Goal: Check status: Check status

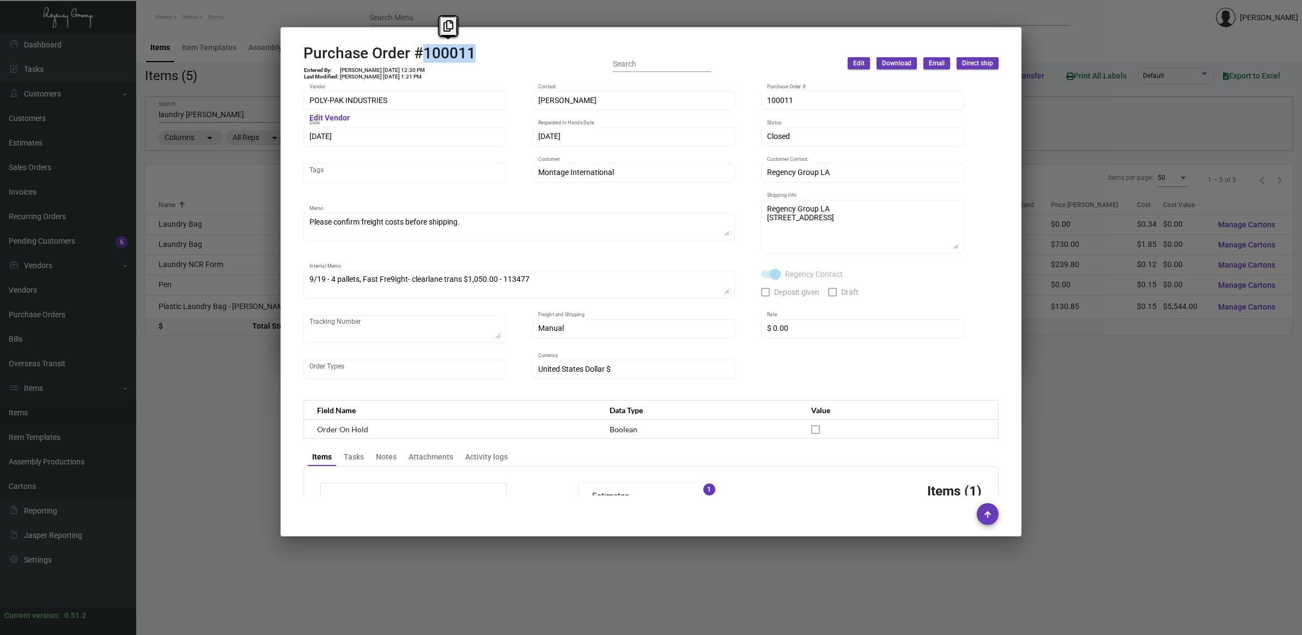
scroll to position [483, 0]
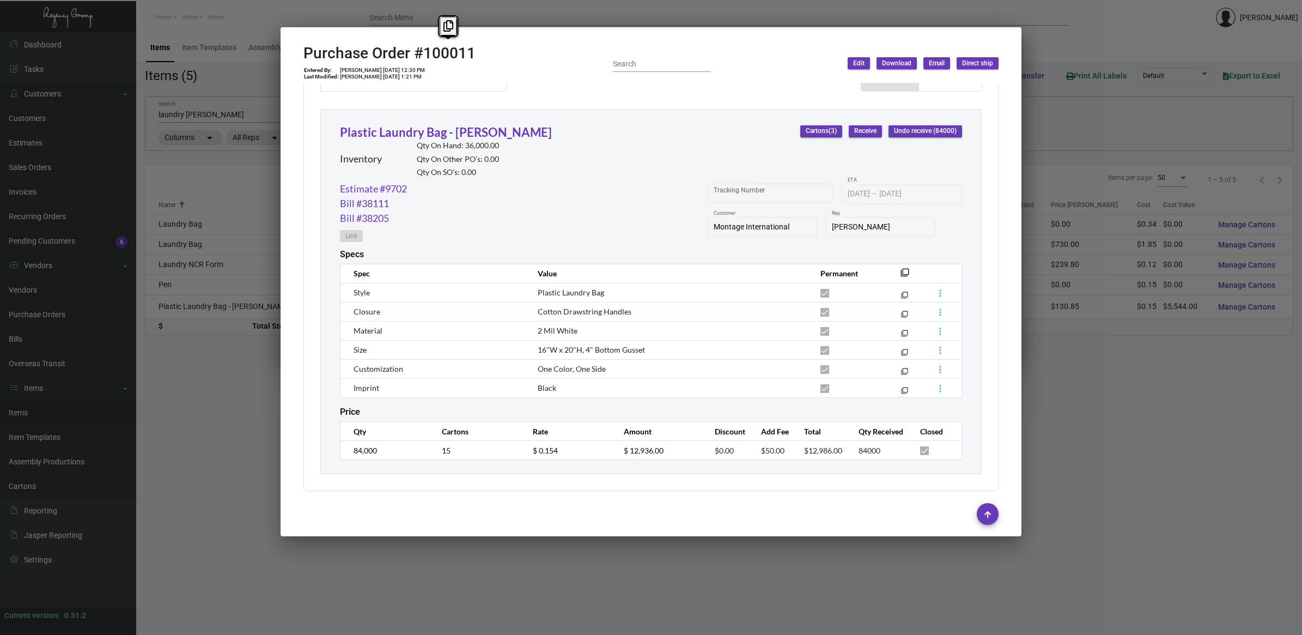
click at [251, 418] on div at bounding box center [651, 317] width 1302 height 635
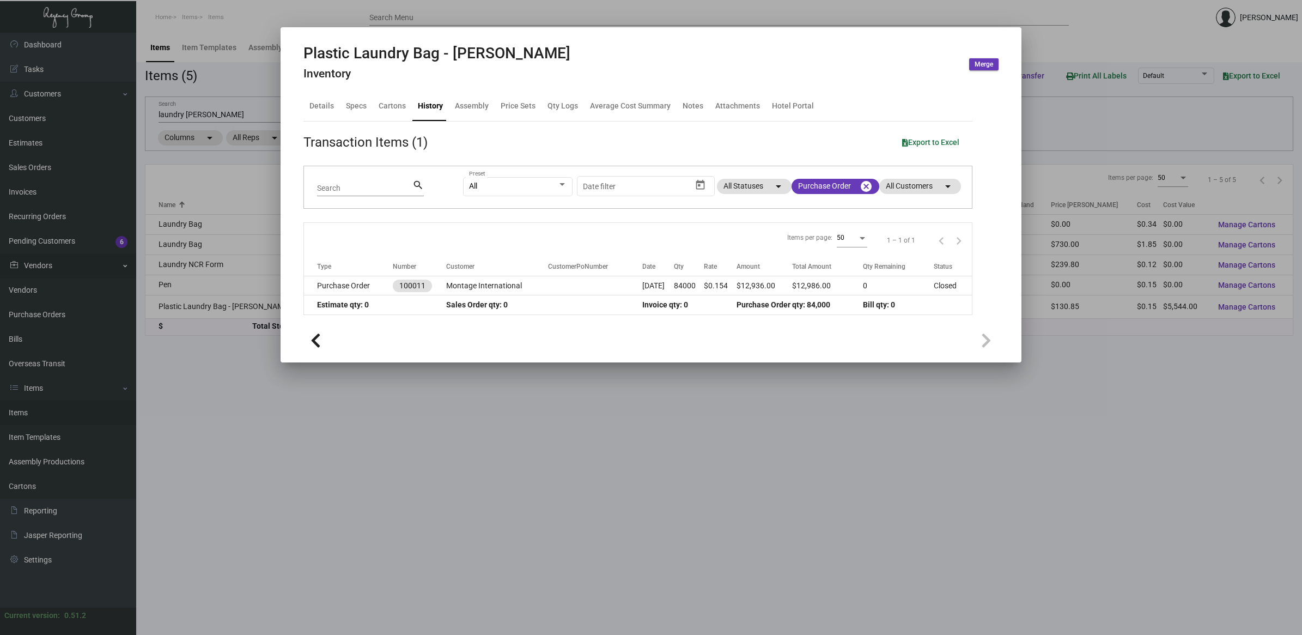
drag, startPoint x: 192, startPoint y: 90, endPoint x: 95, endPoint y: 271, distance: 204.9
click at [191, 90] on div at bounding box center [651, 317] width 1302 height 635
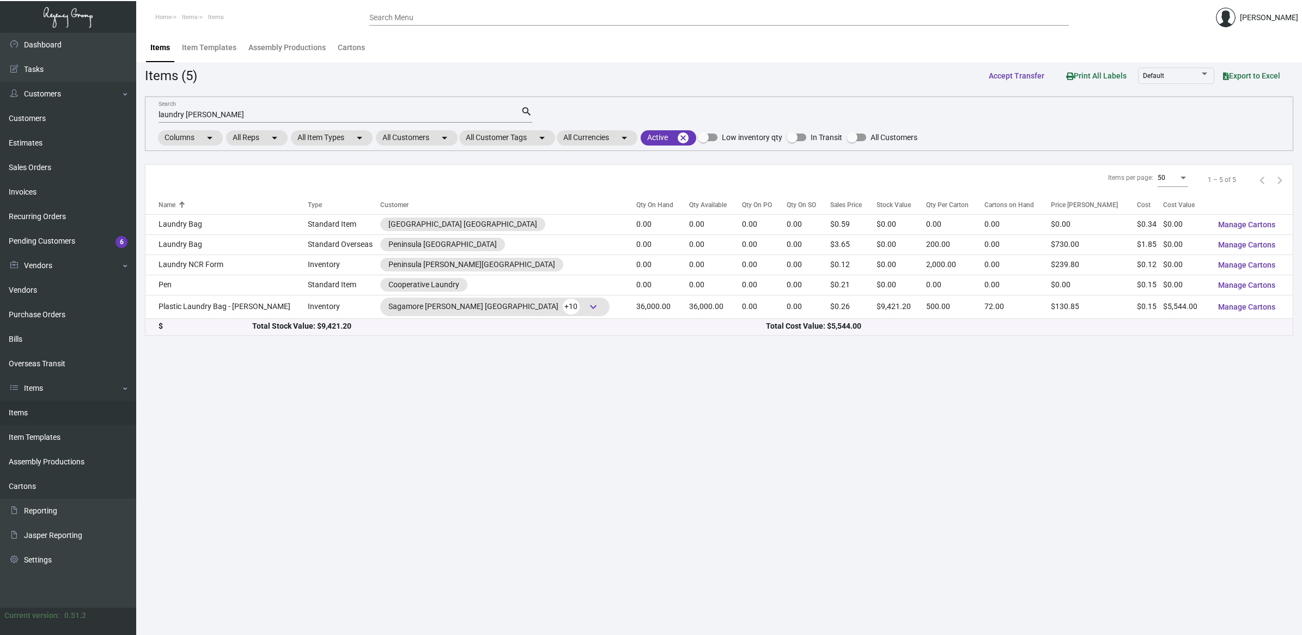
drag, startPoint x: 41, startPoint y: 315, endPoint x: 192, endPoint y: 255, distance: 162.4
click at [41, 315] on link "Purchase Orders" at bounding box center [68, 314] width 136 height 25
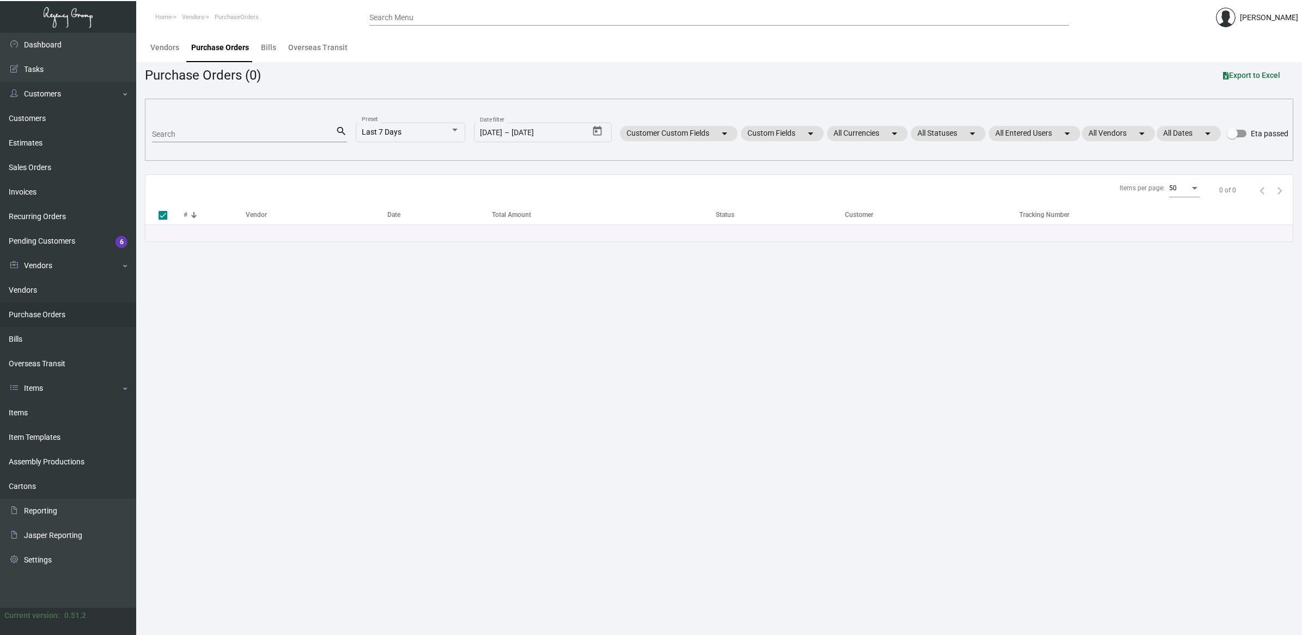
click at [233, 135] on input "Search" at bounding box center [244, 134] width 184 height 9
click at [248, 130] on input "Search" at bounding box center [244, 134] width 184 height 9
type input "koozi"
checkbox input "false"
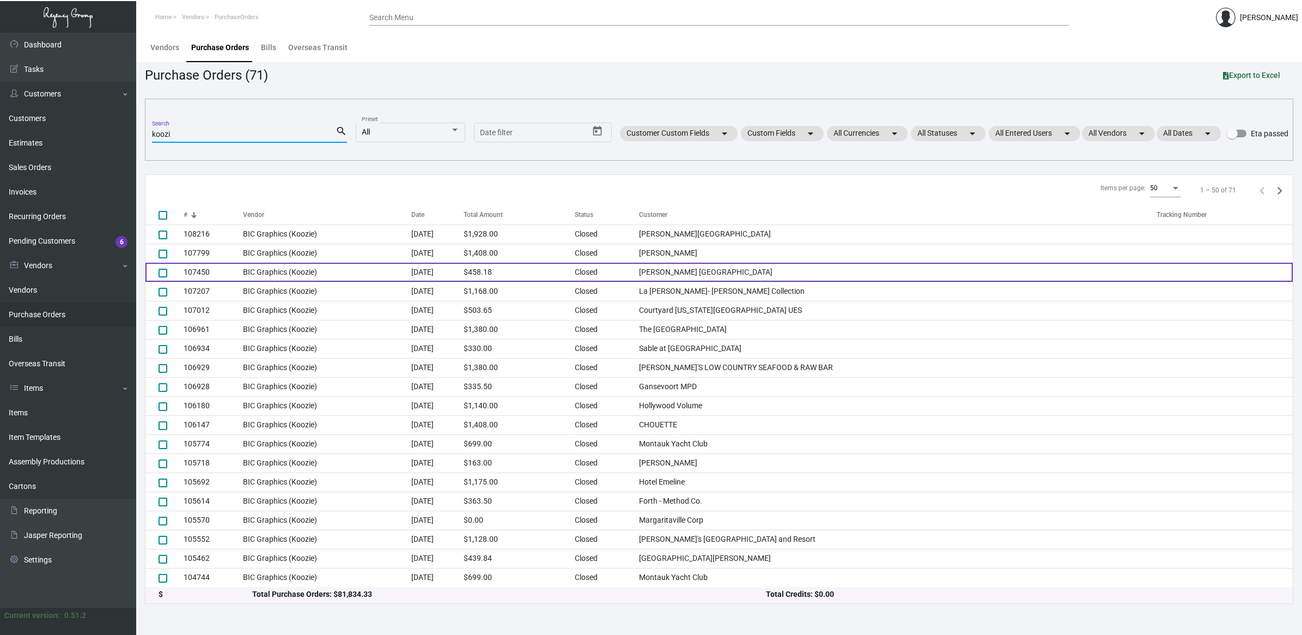
type input "koozi"
click at [463, 277] on td "[DATE]" at bounding box center [437, 272] width 52 height 19
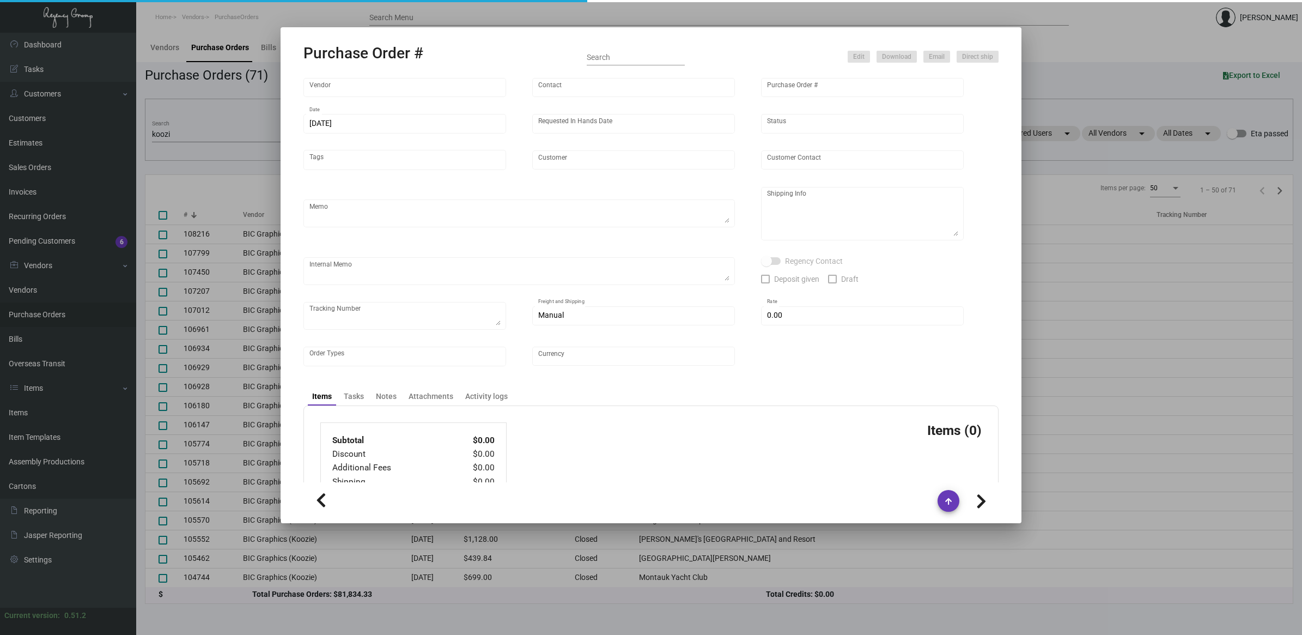
type input "BIC Graphics (Koozie)"
type input "Order Entry"
type input "107450"
type input "[DATE]"
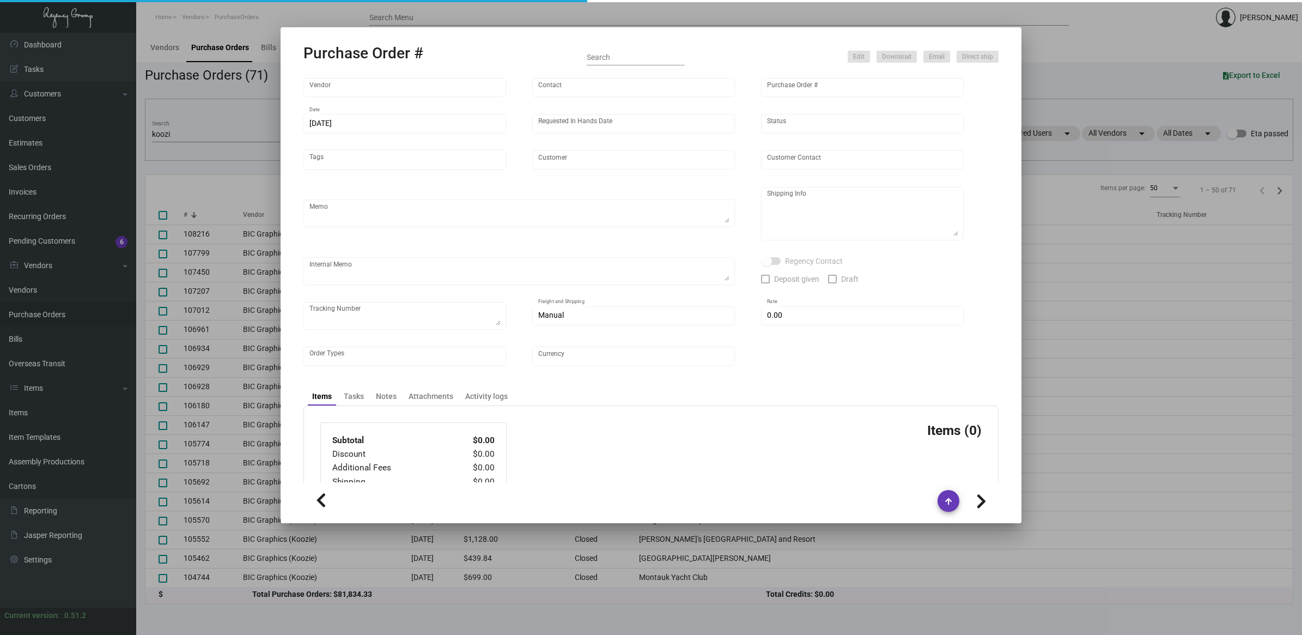
type input "[PERSON_NAME] [GEOGRAPHIC_DATA]"
type input "[PERSON_NAME]"
type textarea "Repeat previous PO 97297. BLIND Ship via UPS Ground Acct# 1AY276."
type textarea "[PERSON_NAME] [GEOGRAPHIC_DATA] [STREET_ADDRESS][PERSON_NAME]"
type textarea "9.20 - AS ACH 09/20"
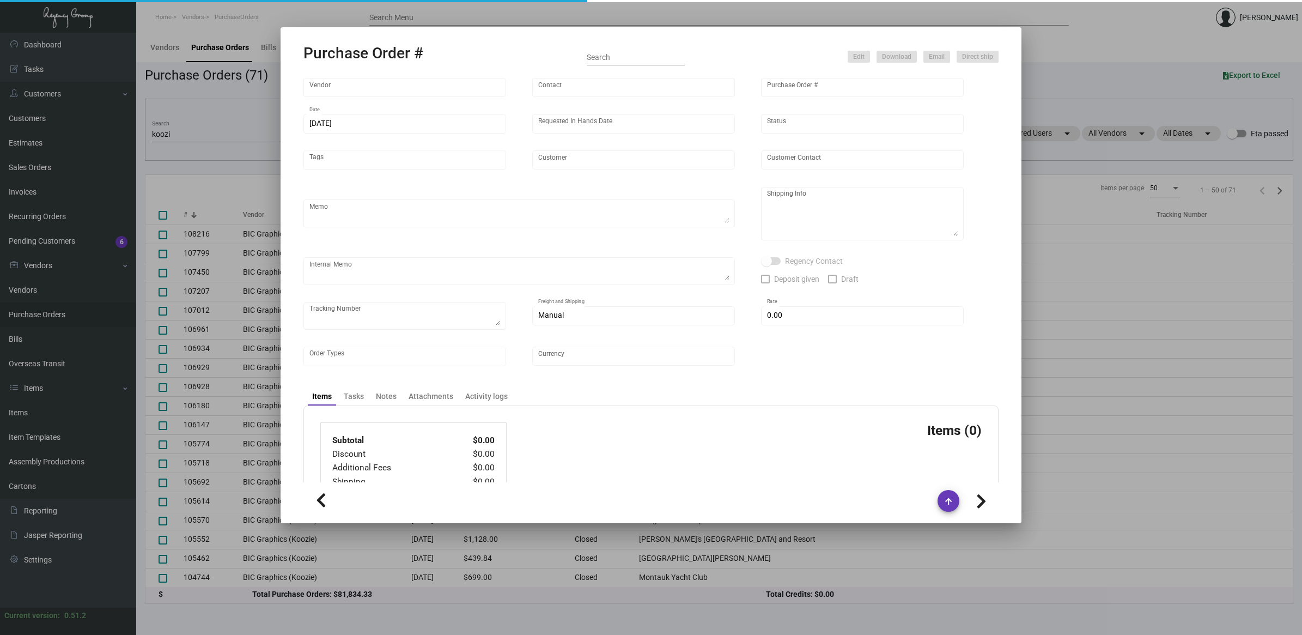
checkbox input "true"
type input "$ 0.00"
type input "United States Dollar $"
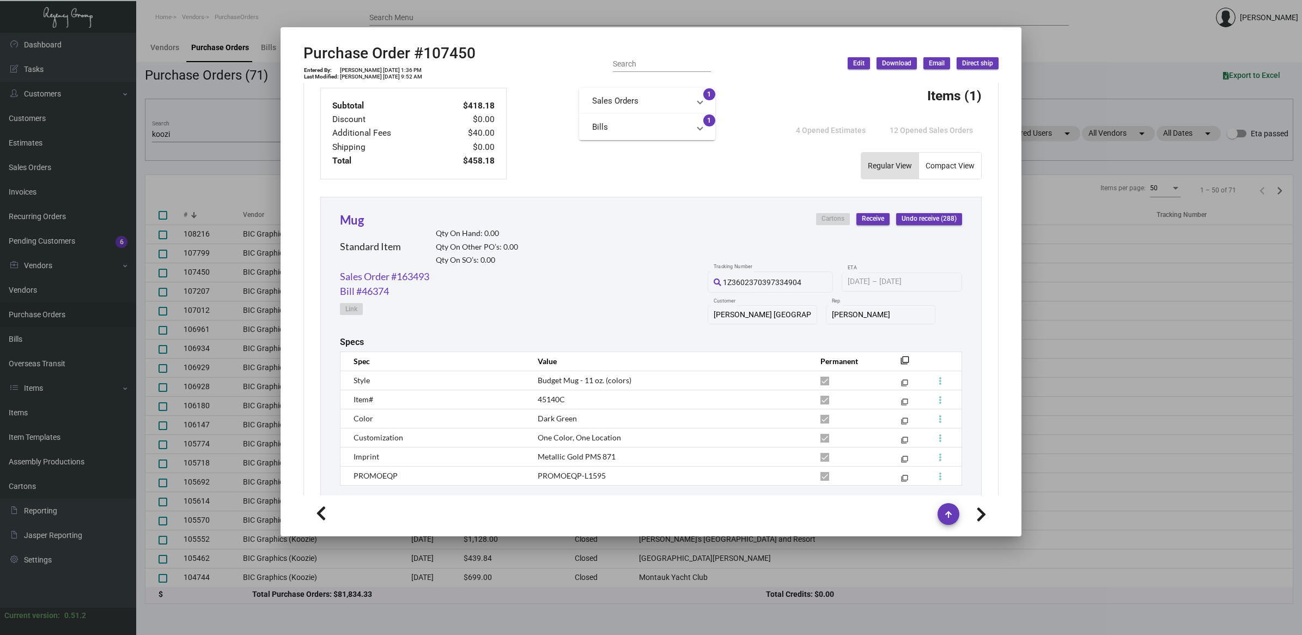
scroll to position [279, 0]
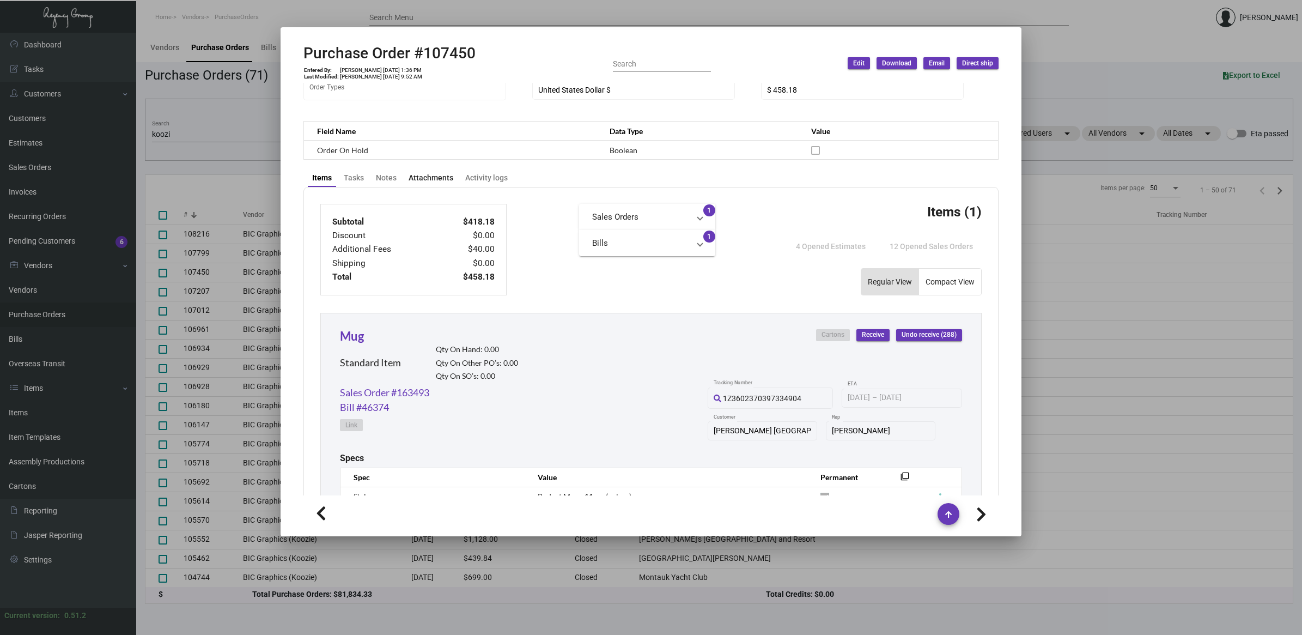
drag, startPoint x: 440, startPoint y: 176, endPoint x: 446, endPoint y: 195, distance: 20.0
click at [440, 177] on div "Attachments" at bounding box center [431, 177] width 45 height 11
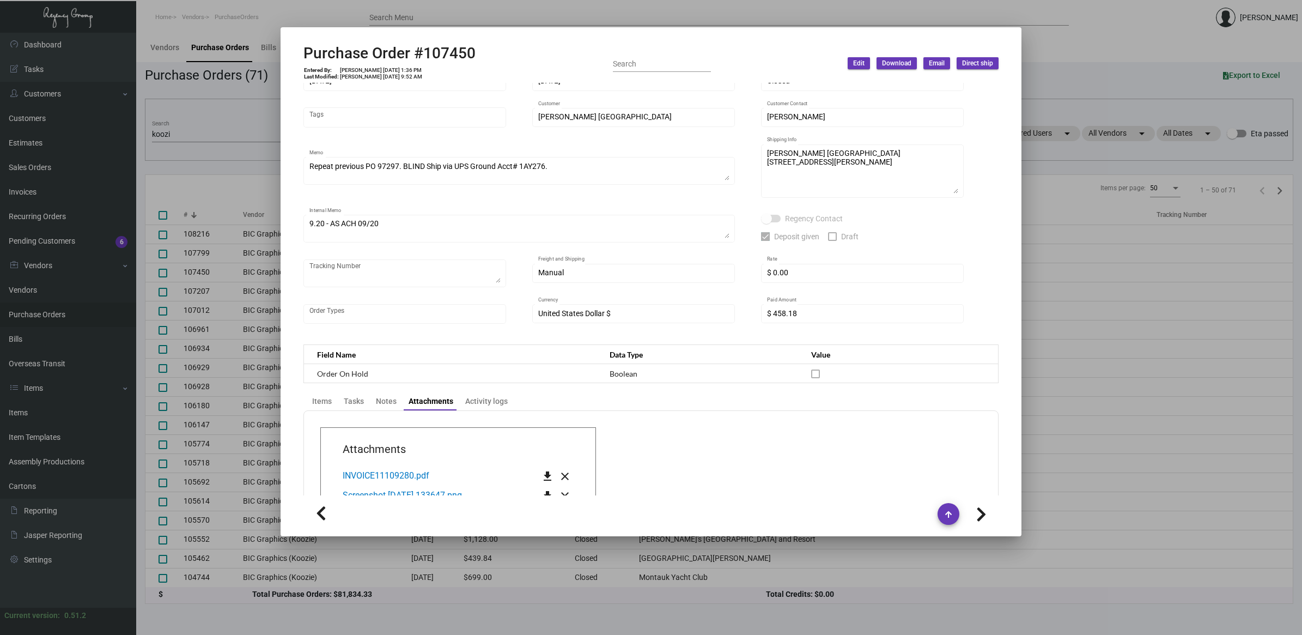
scroll to position [136, 0]
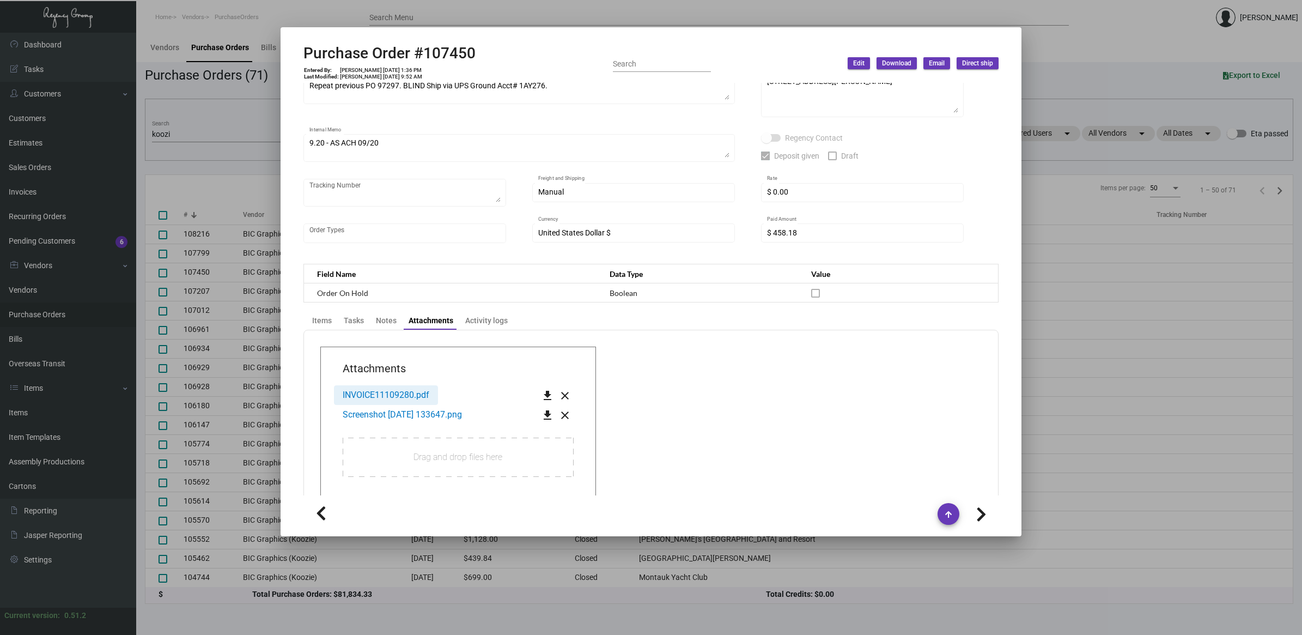
click at [393, 396] on span "INVOICE11109280.pdf" at bounding box center [386, 394] width 87 height 10
